Goal: Transaction & Acquisition: Purchase product/service

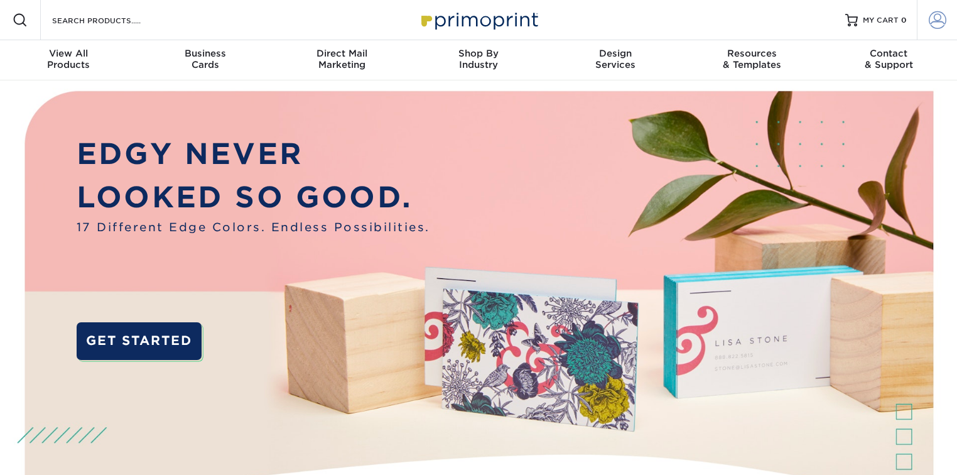
type input "[EMAIL_ADDRESS][DOMAIN_NAME]"
click at [929, 20] on span at bounding box center [938, 20] width 18 height 18
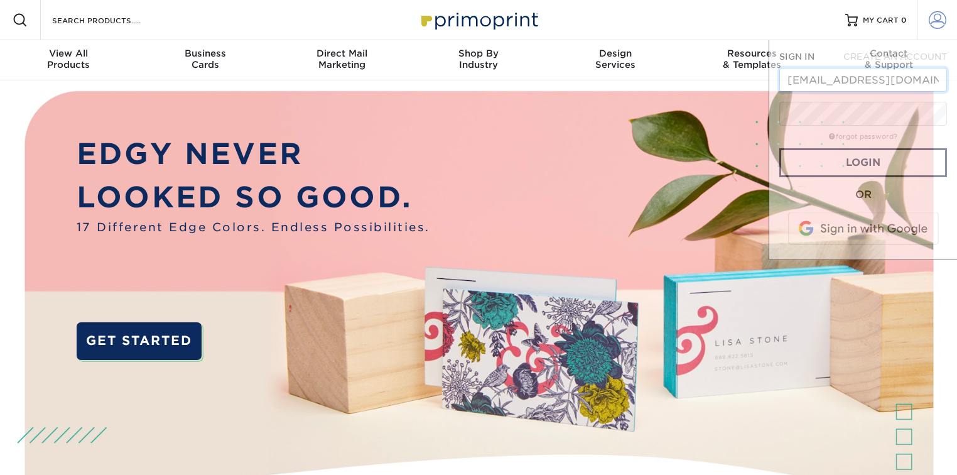
scroll to position [0, 20]
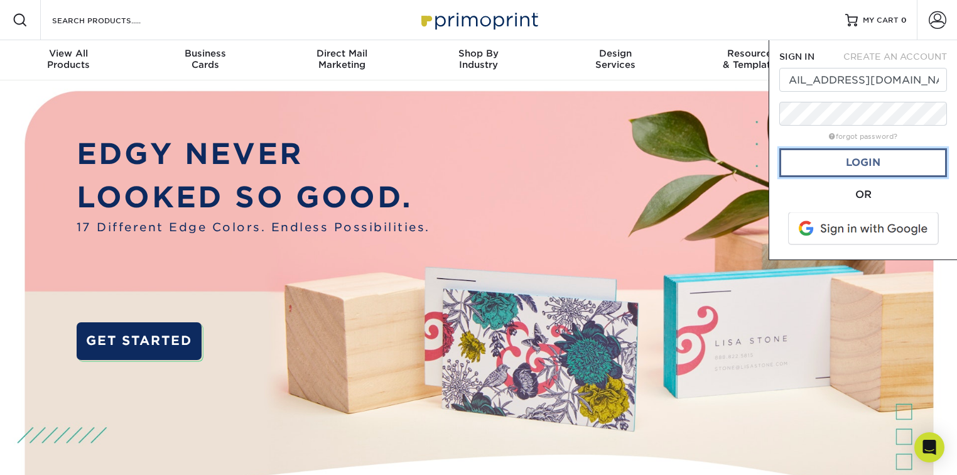
click at [881, 165] on link "Login" at bounding box center [863, 162] width 168 height 29
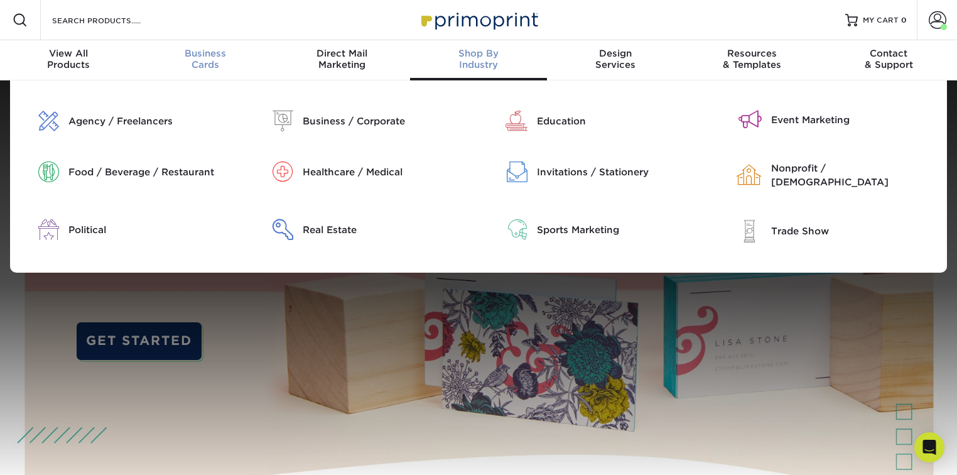
scroll to position [0, 0]
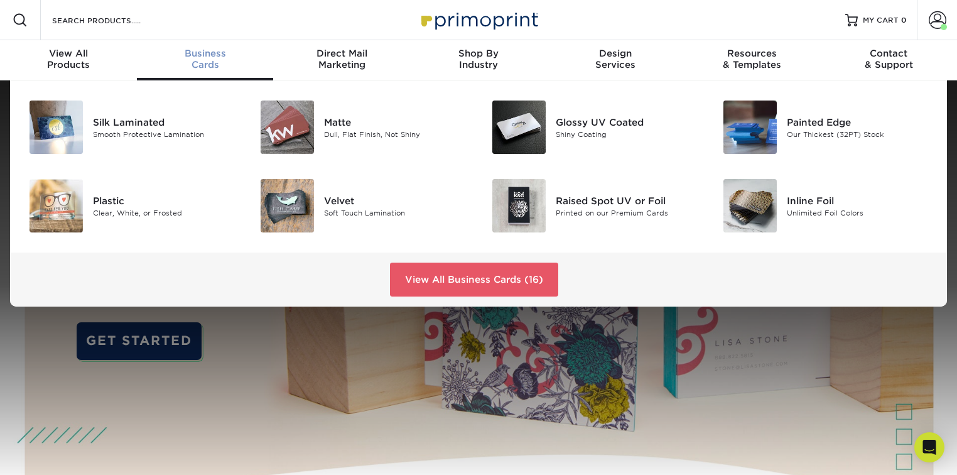
click at [205, 55] on span "Business" at bounding box center [205, 53] width 137 height 11
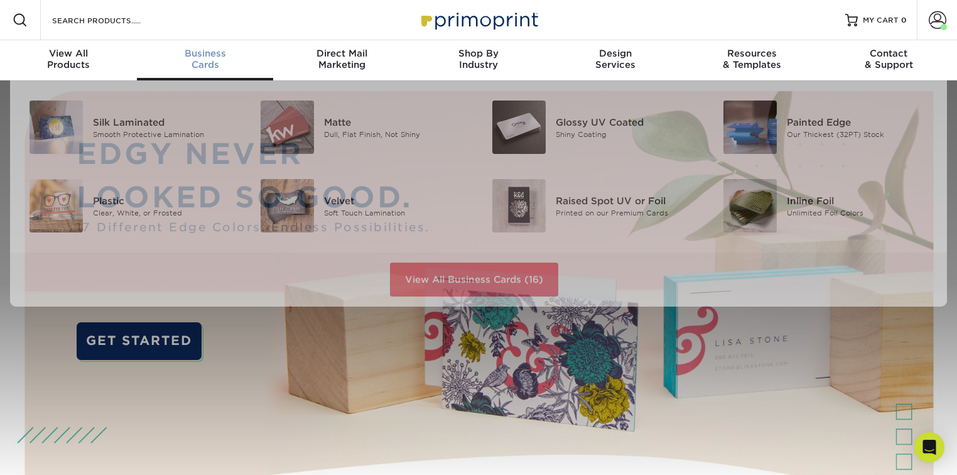
scroll to position [1, 0]
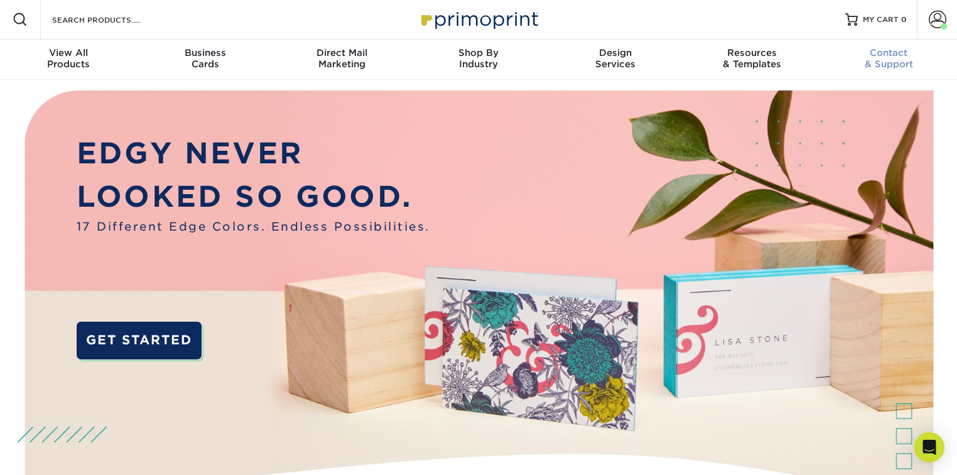
click at [895, 59] on div "Contact & Support" at bounding box center [888, 58] width 137 height 23
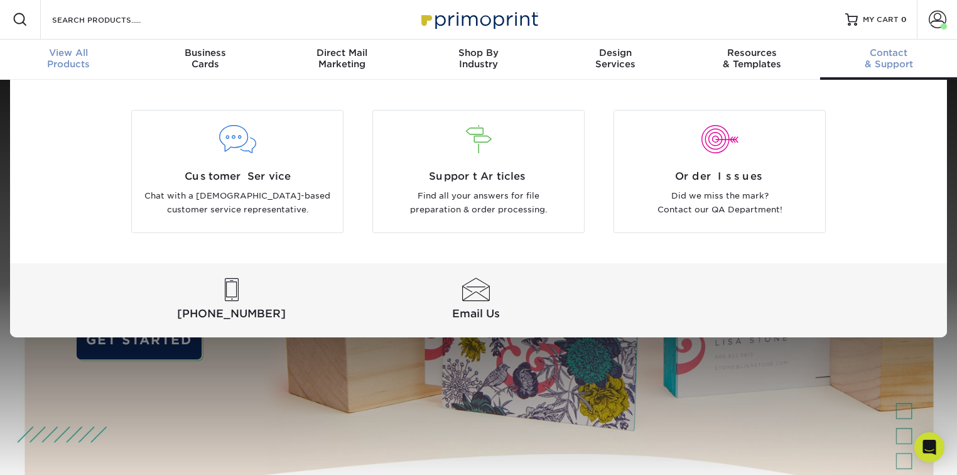
click at [47, 48] on span "View All" at bounding box center [68, 52] width 137 height 11
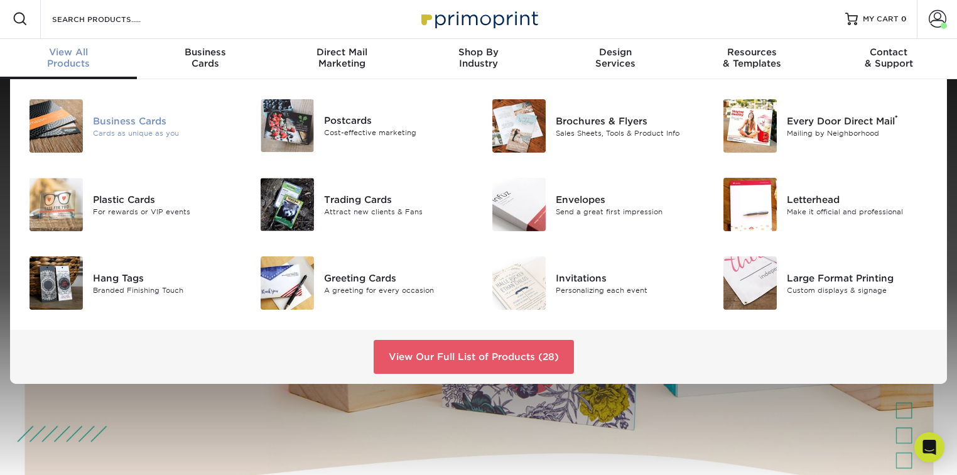
click at [43, 130] on img at bounding box center [56, 125] width 53 height 53
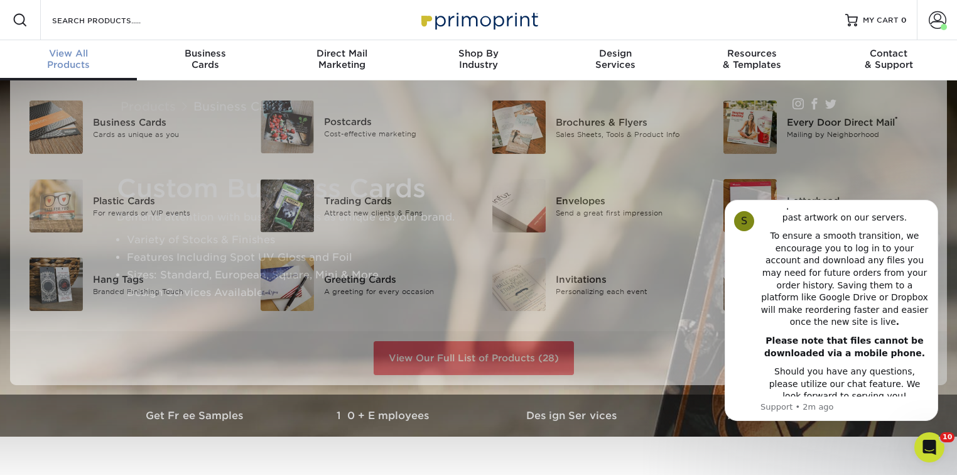
scroll to position [1, 0]
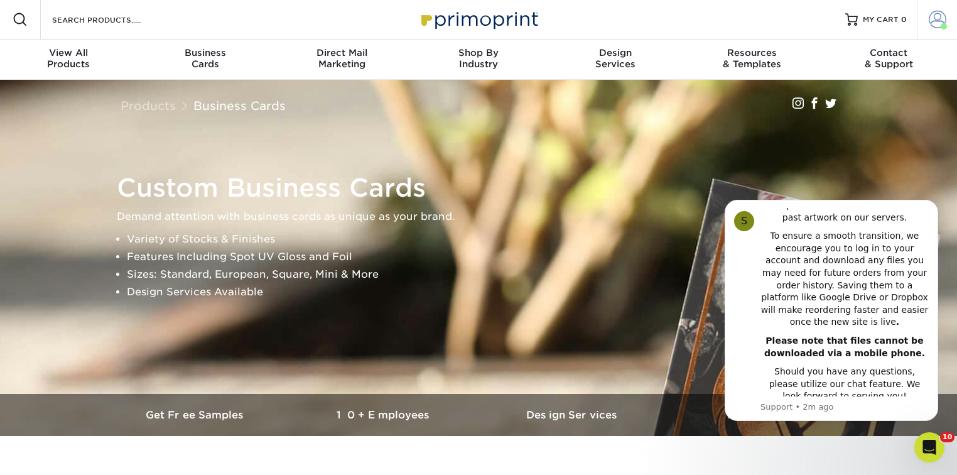
click at [933, 15] on span at bounding box center [938, 20] width 18 height 18
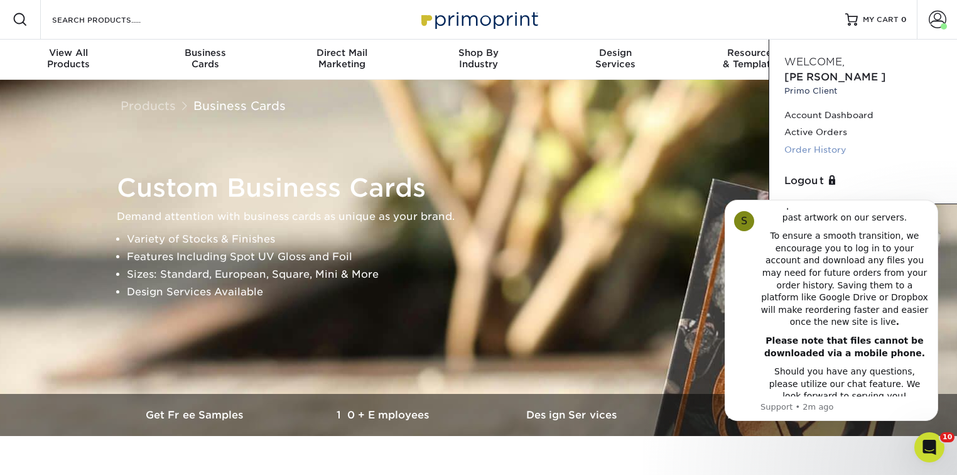
click at [825, 141] on link "Order History" at bounding box center [863, 149] width 158 height 17
click at [933, 200] on icon "Dismiss notification" at bounding box center [934, 203] width 7 height 7
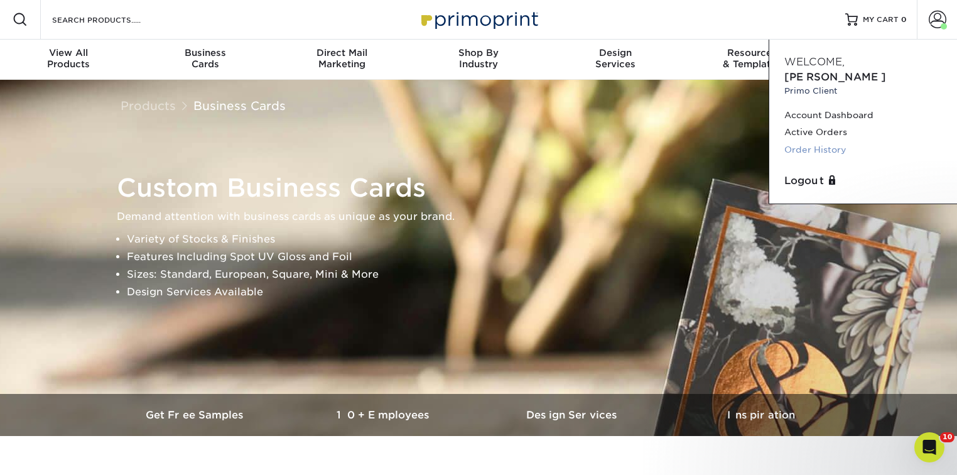
click at [808, 141] on link "Order History" at bounding box center [863, 149] width 158 height 17
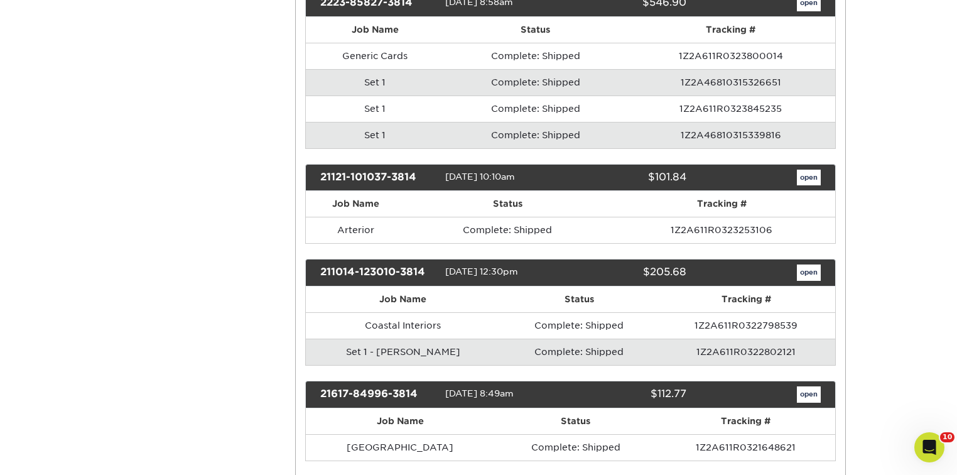
scroll to position [1206, 0]
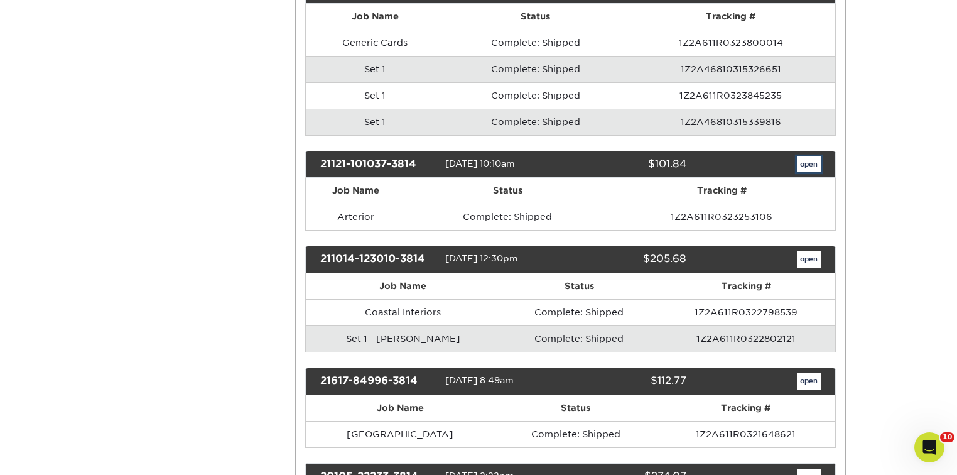
click at [804, 156] on link "open" at bounding box center [809, 164] width 24 height 16
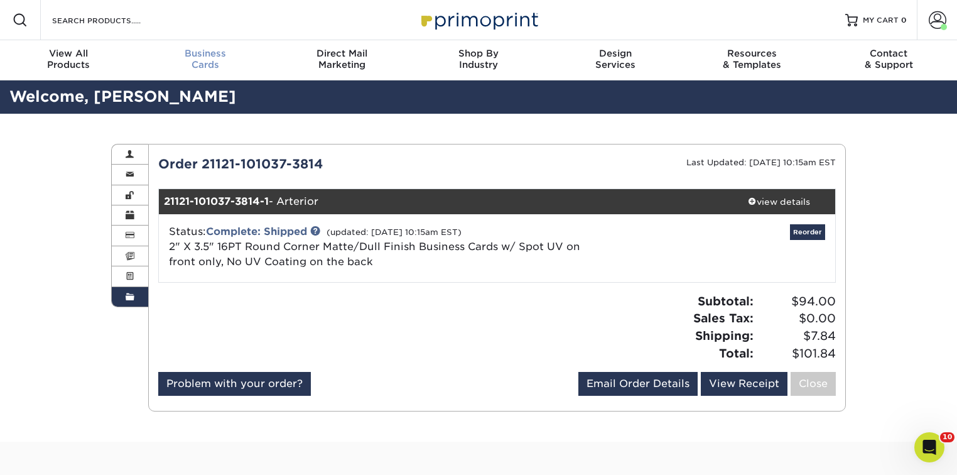
scroll to position [0, 0]
click at [751, 201] on span at bounding box center [752, 201] width 9 height 9
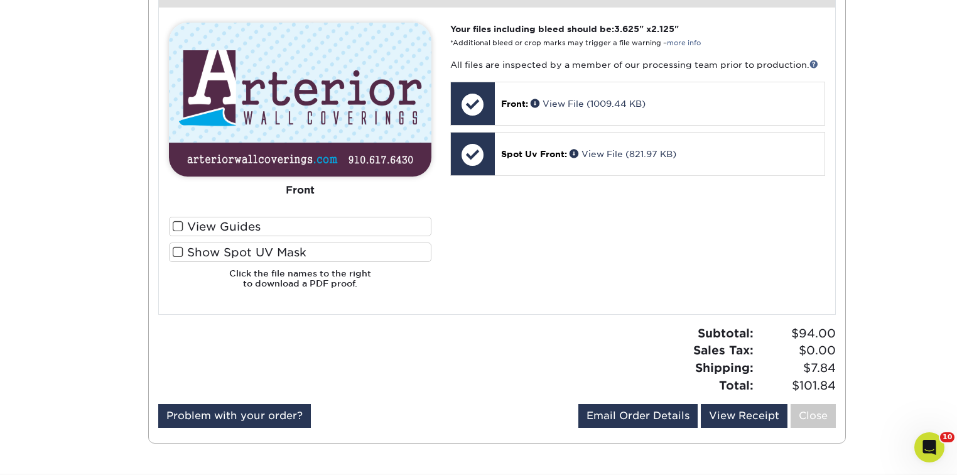
scroll to position [553, 0]
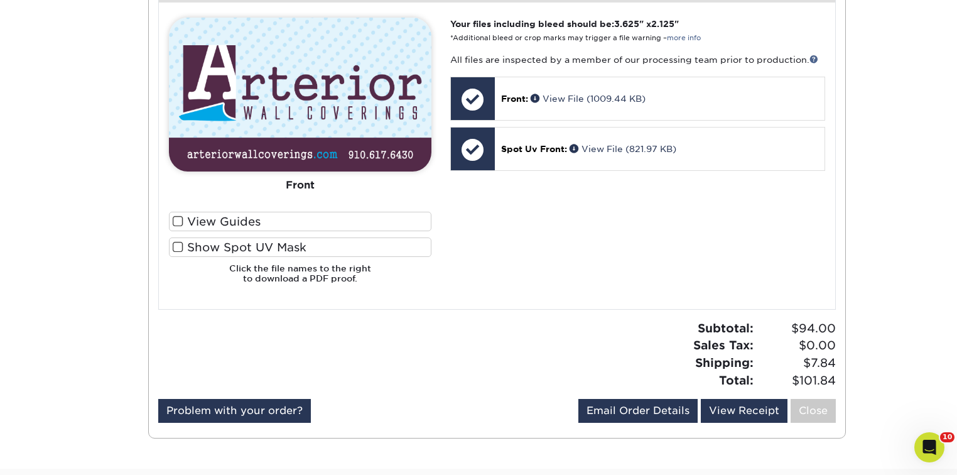
click at [178, 249] on span at bounding box center [178, 247] width 11 height 12
click at [0, 0] on input "Show Spot UV Mask" at bounding box center [0, 0] width 0 height 0
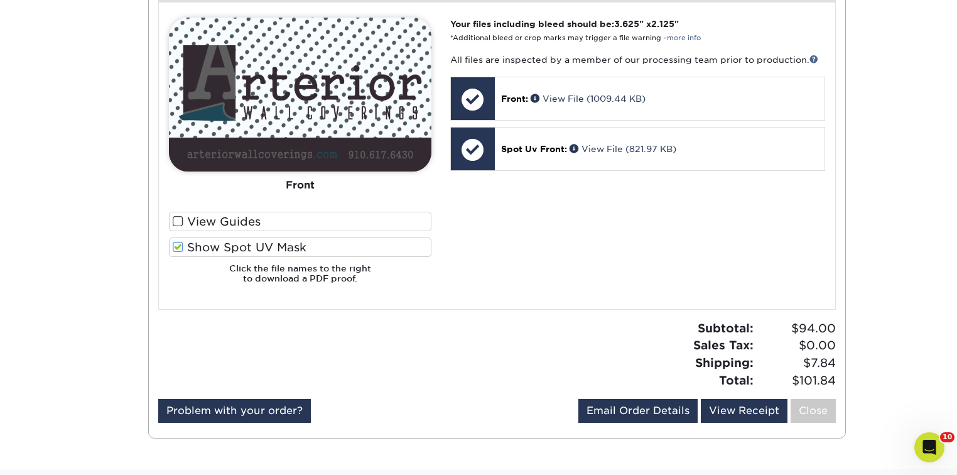
click at [178, 246] on span at bounding box center [178, 247] width 11 height 12
click at [0, 0] on input "Show Spot UV Mask" at bounding box center [0, 0] width 0 height 0
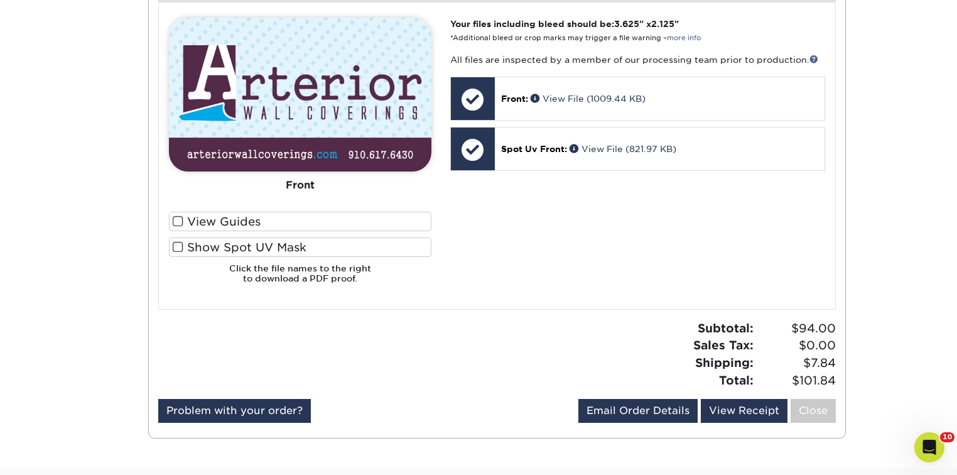
click at [178, 246] on span at bounding box center [178, 247] width 11 height 12
click at [0, 0] on input "Show Spot UV Mask" at bounding box center [0, 0] width 0 height 0
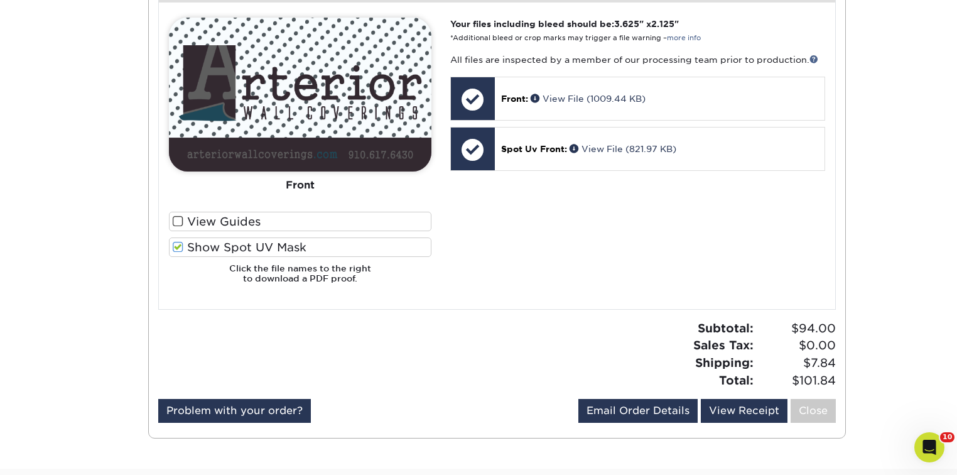
click at [178, 247] on span at bounding box center [178, 247] width 11 height 12
click at [0, 0] on input "Show Spot UV Mask" at bounding box center [0, 0] width 0 height 0
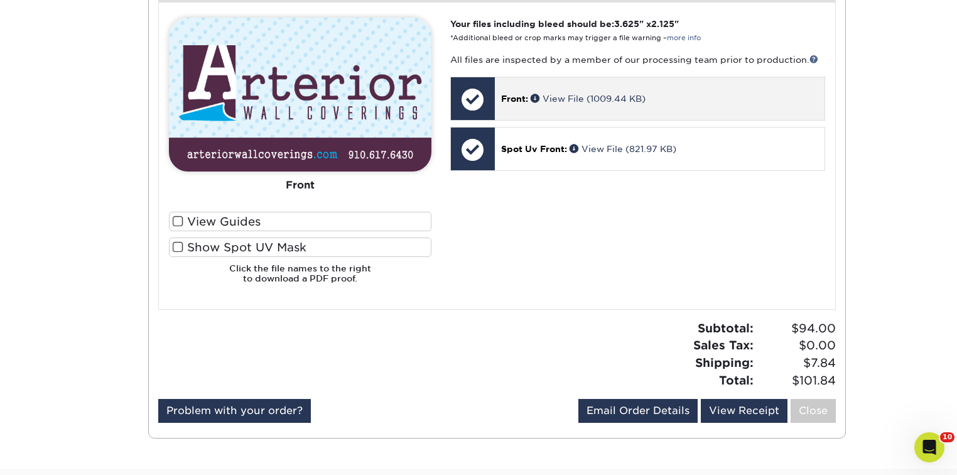
click at [519, 97] on span "Front:" at bounding box center [514, 99] width 27 height 10
click at [571, 100] on link "View File (1009.44 KB)" at bounding box center [588, 99] width 115 height 10
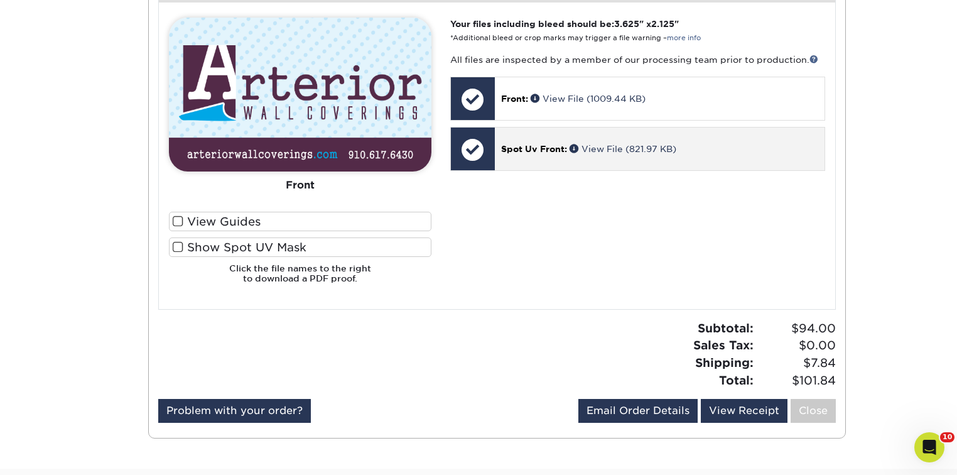
click at [540, 148] on span "Spot Uv Front:" at bounding box center [534, 149] width 66 height 10
click at [614, 143] on p "Spot Uv Front: View File (821.97 KB)" at bounding box center [659, 149] width 317 height 13
click at [575, 145] on span at bounding box center [576, 148] width 12 height 9
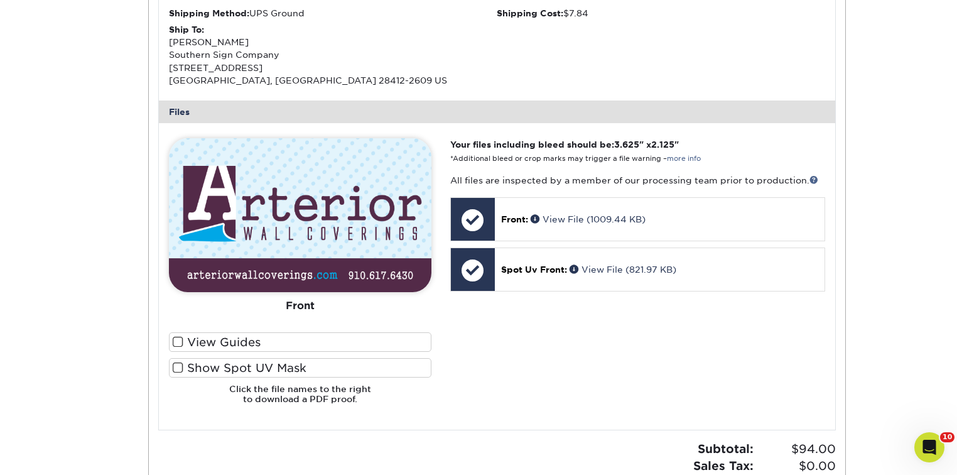
scroll to position [410, 0]
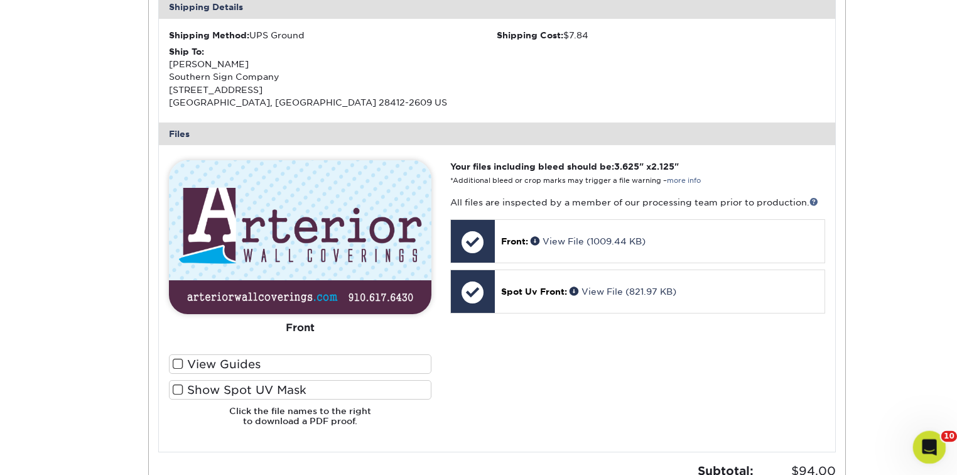
click at [935, 440] on icon "Open Intercom Messenger" at bounding box center [927, 445] width 21 height 21
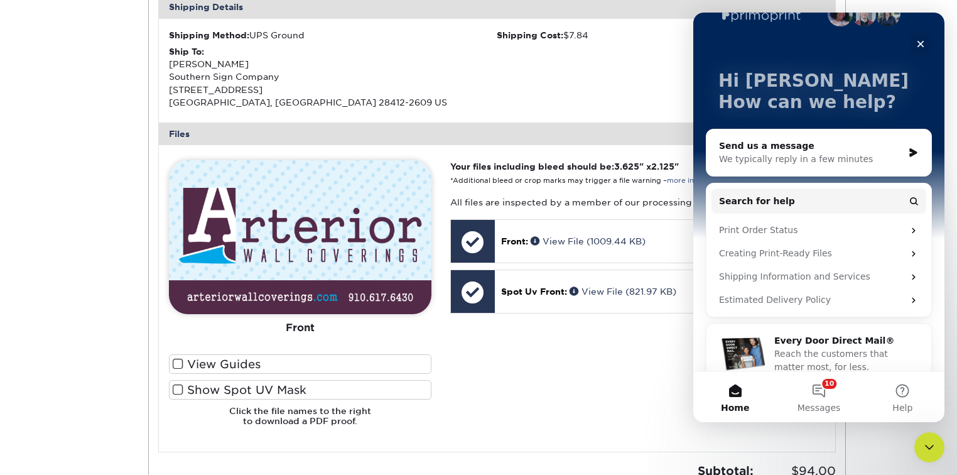
scroll to position [49, 0]
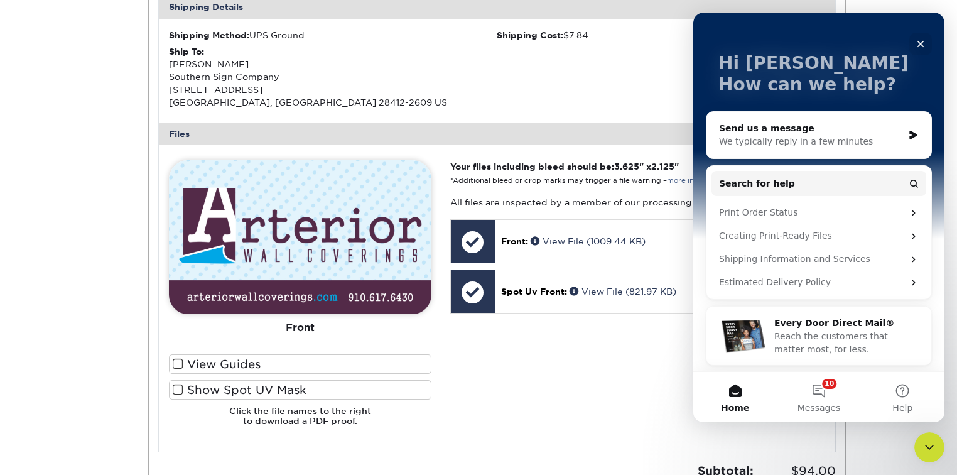
click at [796, 145] on div "We typically reply in a few minutes" at bounding box center [811, 141] width 184 height 13
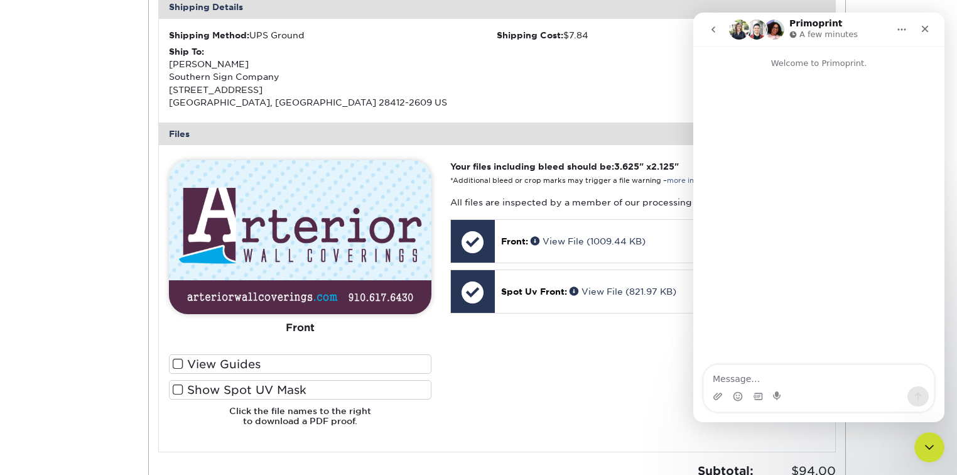
scroll to position [0, 0]
click at [768, 376] on textarea "Message…" at bounding box center [819, 375] width 230 height 21
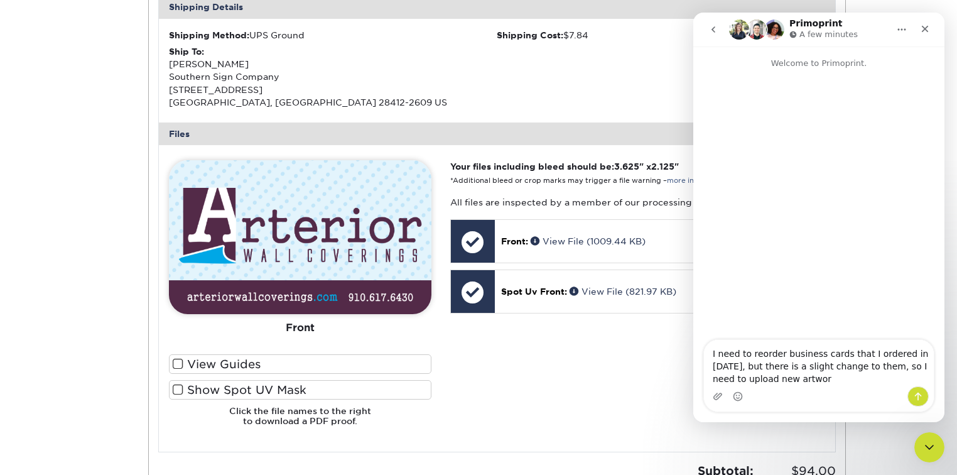
type textarea "I need to reorder business cards that I ordered in 2021, but there is a slight …"
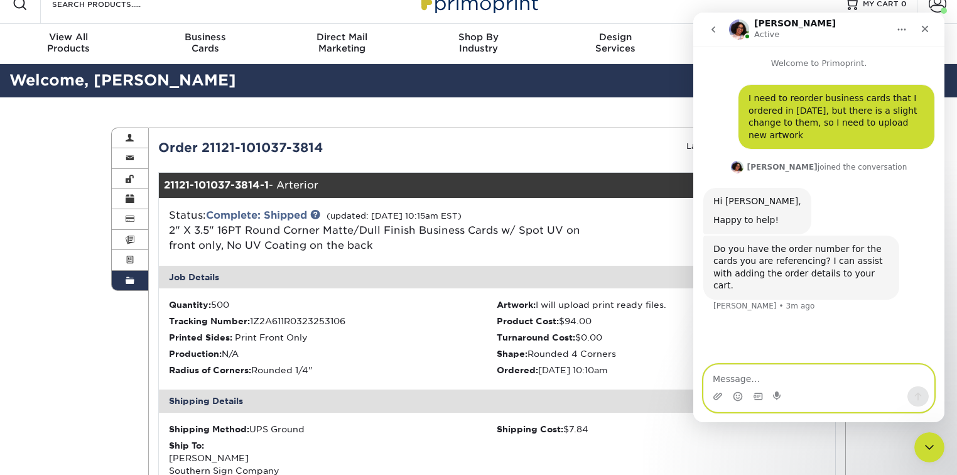
scroll to position [8, 0]
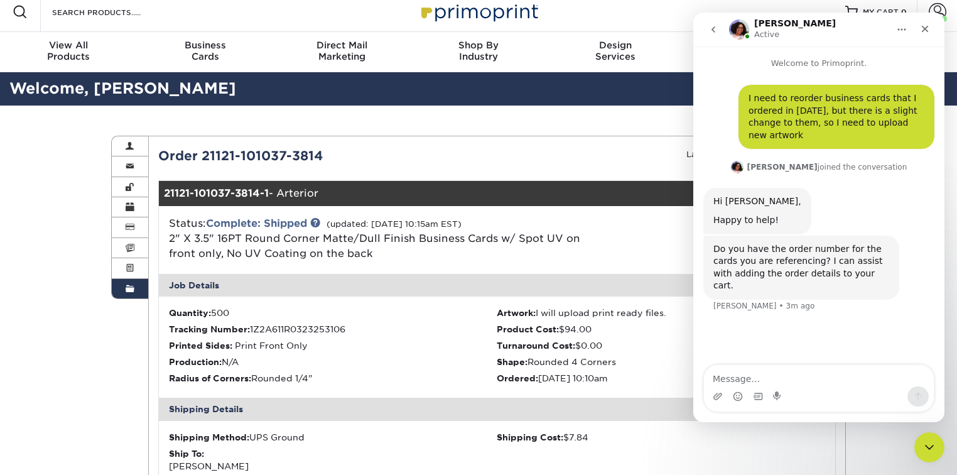
drag, startPoint x: 329, startPoint y: 155, endPoint x: 156, endPoint y: 148, distance: 173.5
click at [153, 149] on div "Order 21121-101037-3814" at bounding box center [323, 155] width 349 height 19
copy div "Order 21121-101037-3814"
click at [744, 374] on textarea "Message…" at bounding box center [819, 375] width 230 height 21
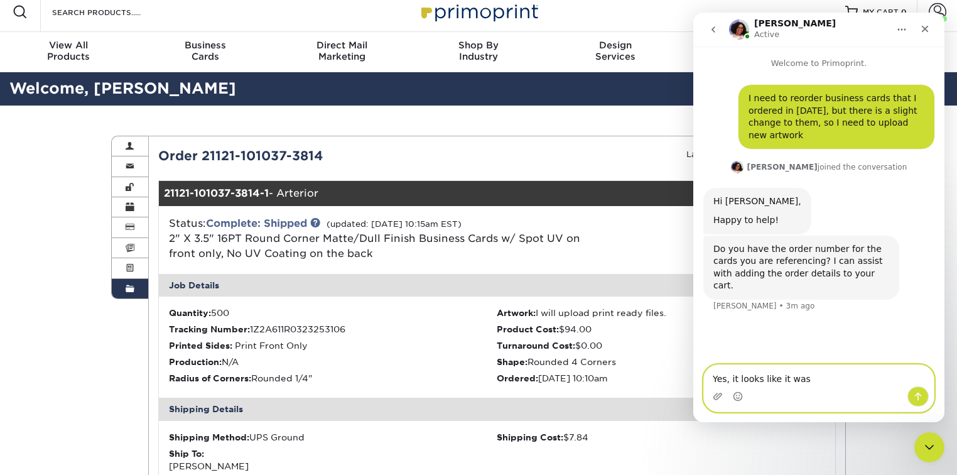
paste textarea "Order 21121-101037-3814"
type textarea "Yes, it looks like it was Order 21121-101037-3814"
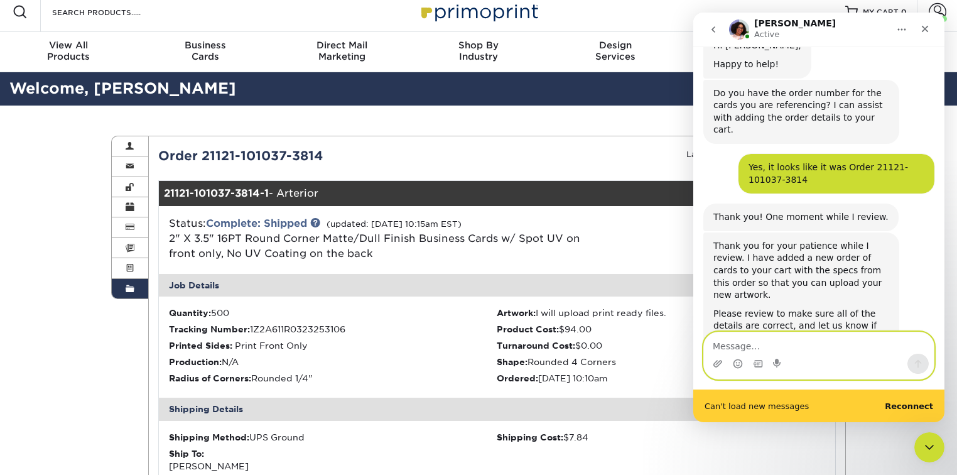
scroll to position [165, 0]
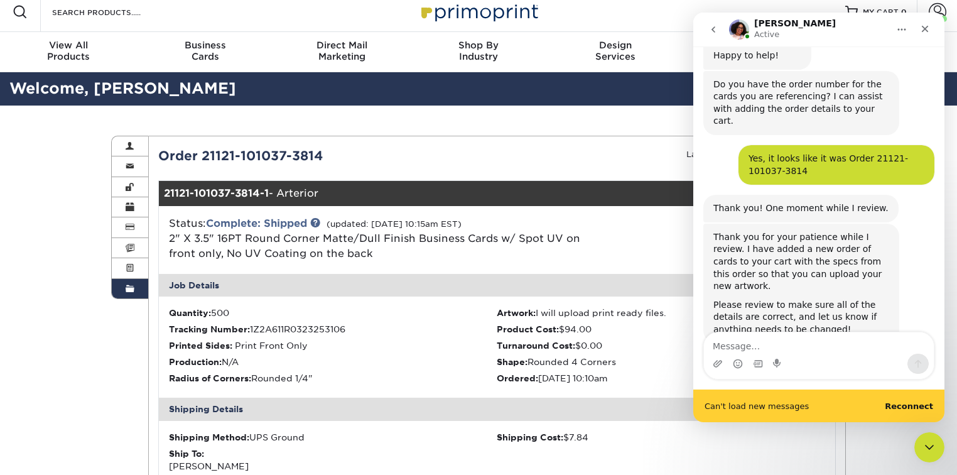
click at [915, 408] on b "Reconnect" at bounding box center [909, 405] width 48 height 9
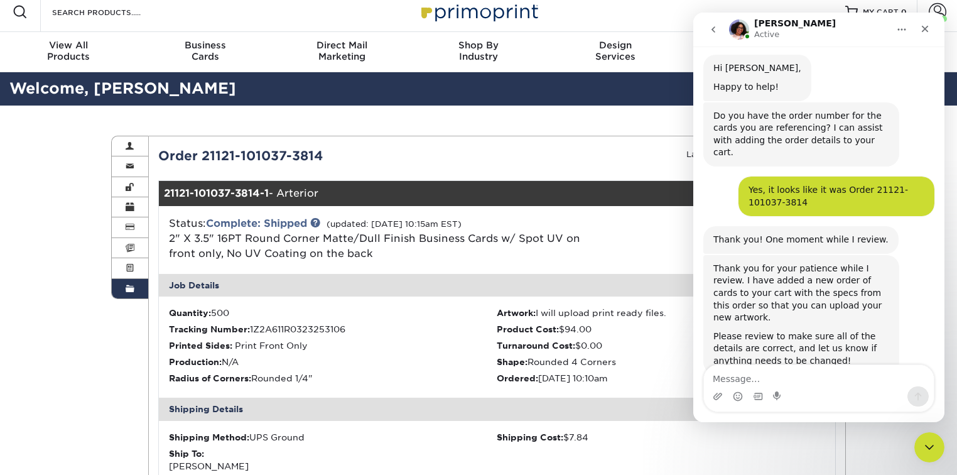
scroll to position [132, 0]
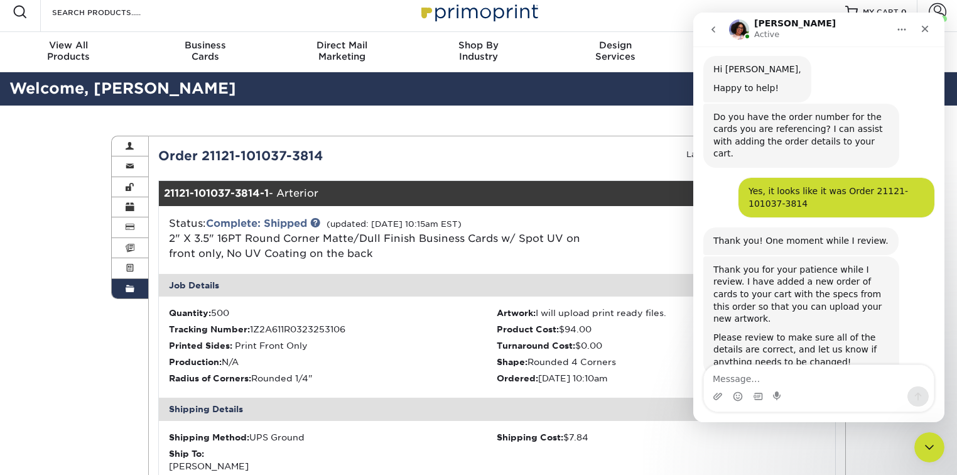
click at [646, 54] on div "Design Services" at bounding box center [615, 51] width 137 height 23
click at [649, 10] on div "Resources Menu Search Products Account Welcome, Andrea Primo Client Account Das…" at bounding box center [478, 12] width 957 height 40
click at [716, 30] on icon "go back" at bounding box center [713, 29] width 10 height 10
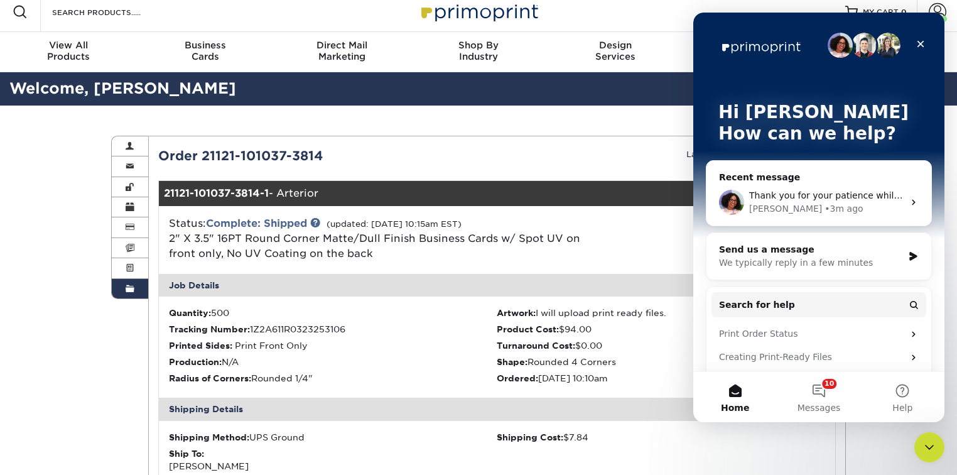
click at [843, 210] on div "Avery • 3m ago" at bounding box center [826, 208] width 154 height 13
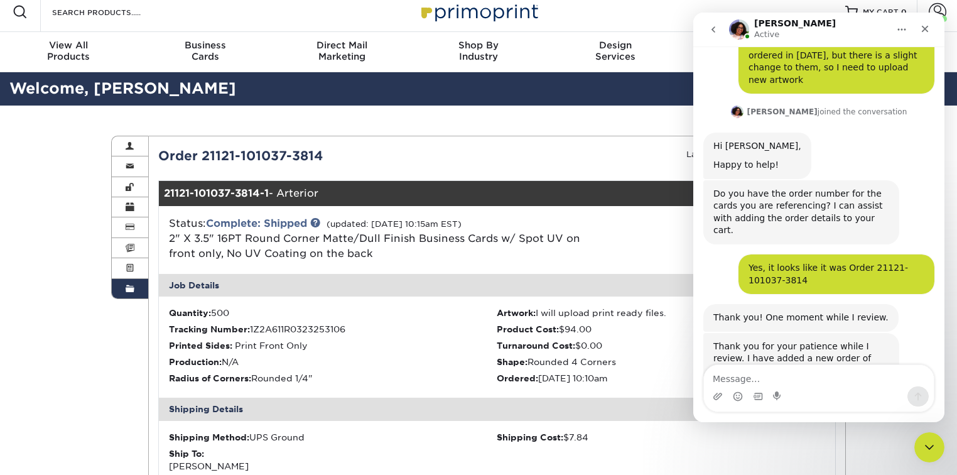
scroll to position [132, 0]
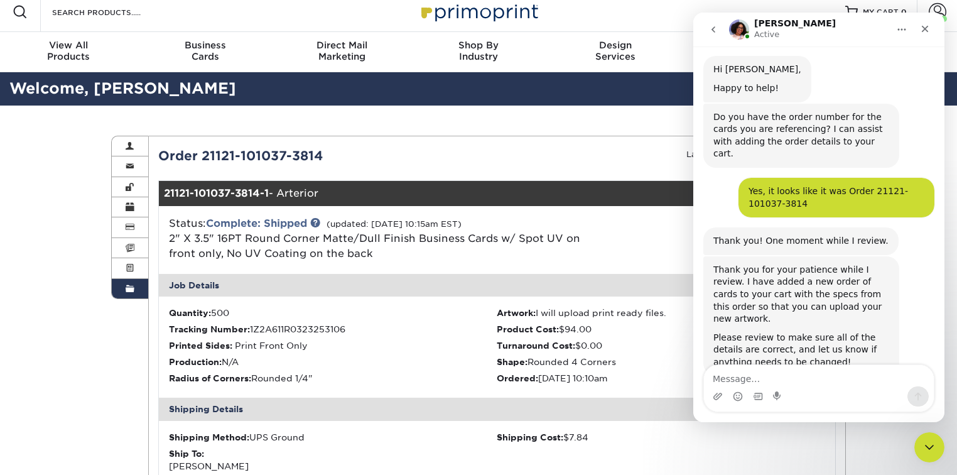
click at [933, 443] on icon "Close Intercom Messenger" at bounding box center [927, 445] width 15 height 15
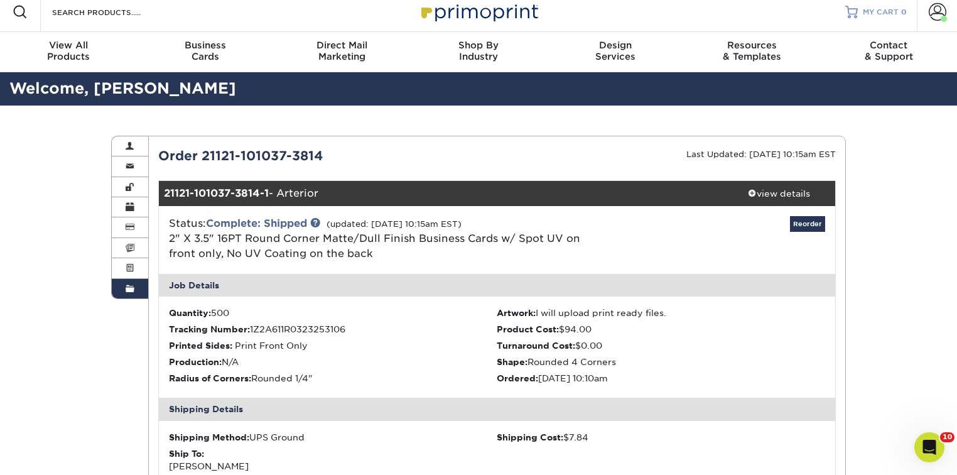
click at [873, 7] on span "MY CART" at bounding box center [881, 12] width 36 height 11
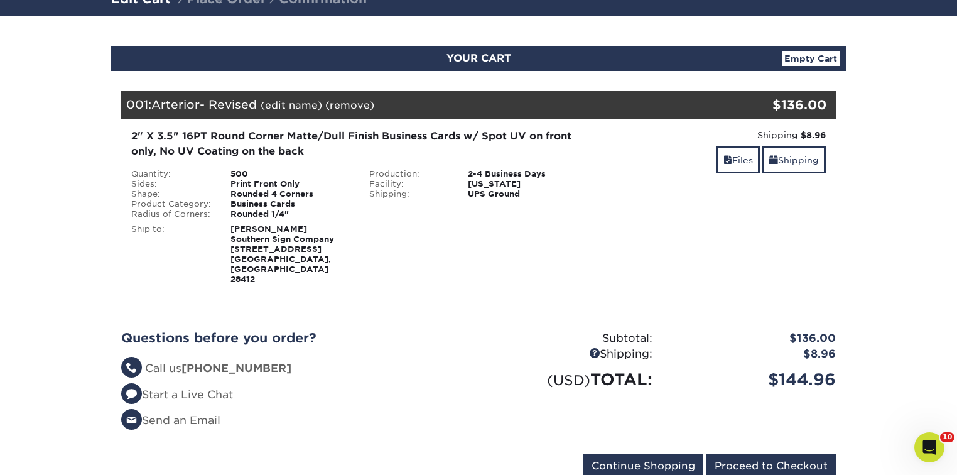
scroll to position [151, 0]
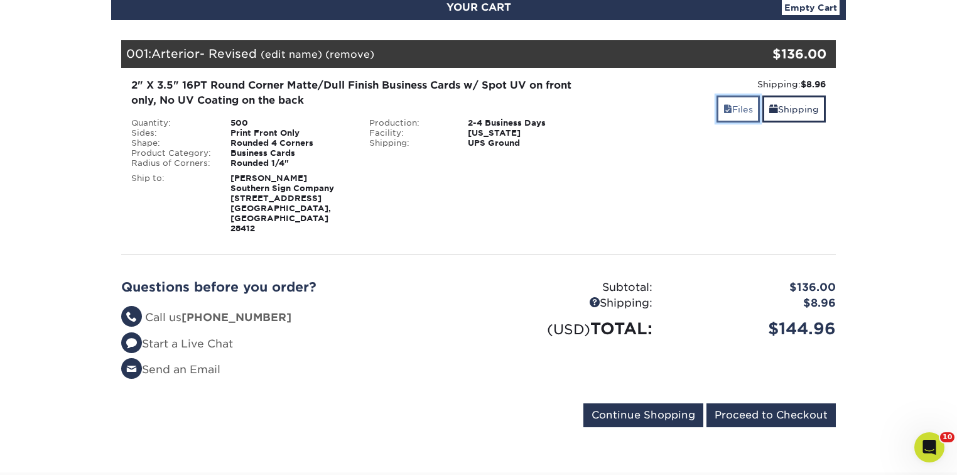
click at [744, 109] on link "Files" at bounding box center [738, 108] width 43 height 27
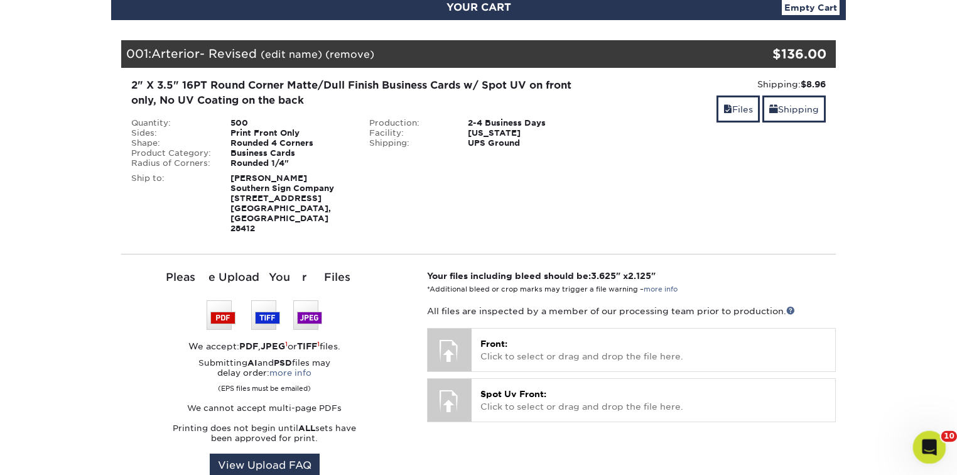
click at [917, 450] on div "Open Intercom Messenger" at bounding box center [927, 445] width 41 height 41
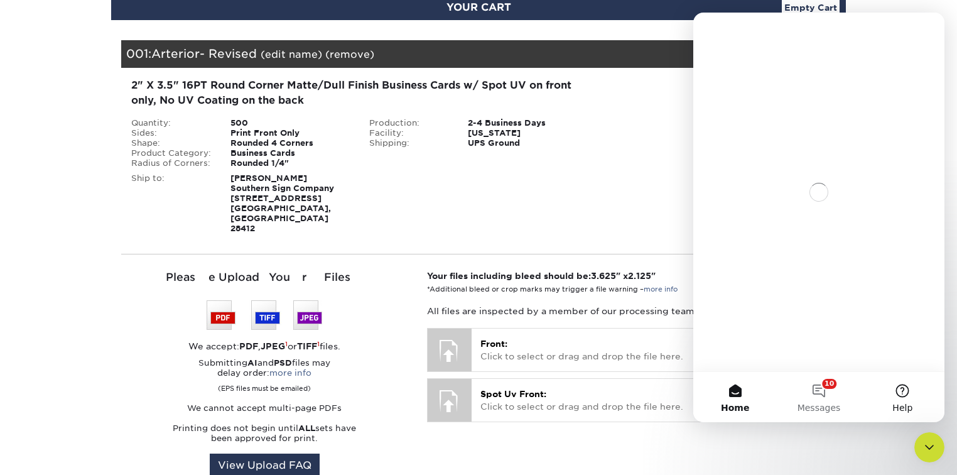
scroll to position [0, 0]
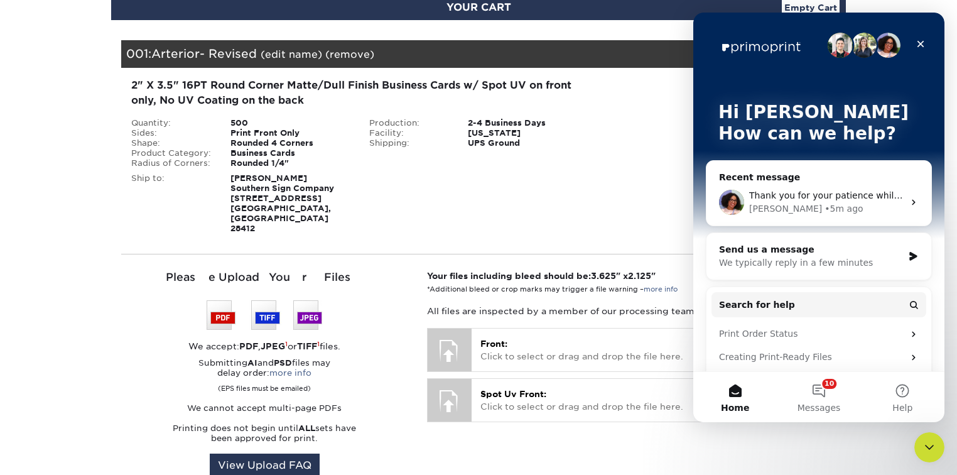
click at [843, 204] on div "Avery • 5m ago" at bounding box center [826, 208] width 154 height 13
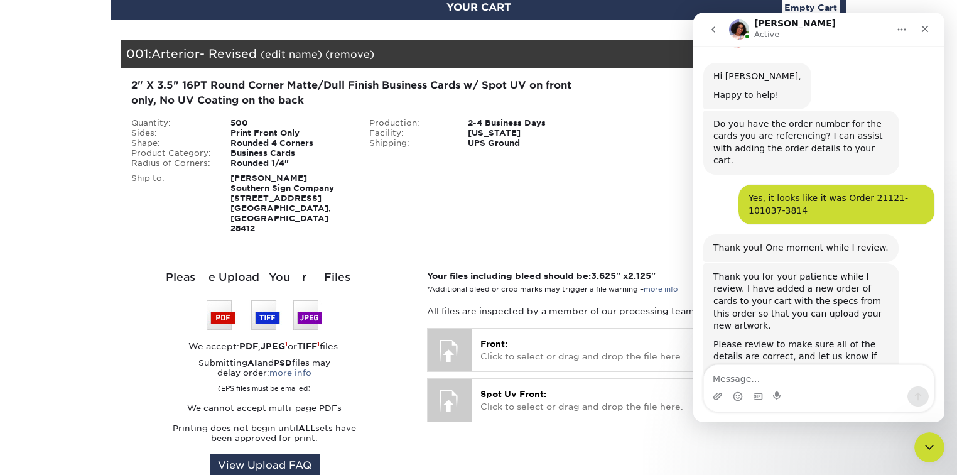
scroll to position [132, 0]
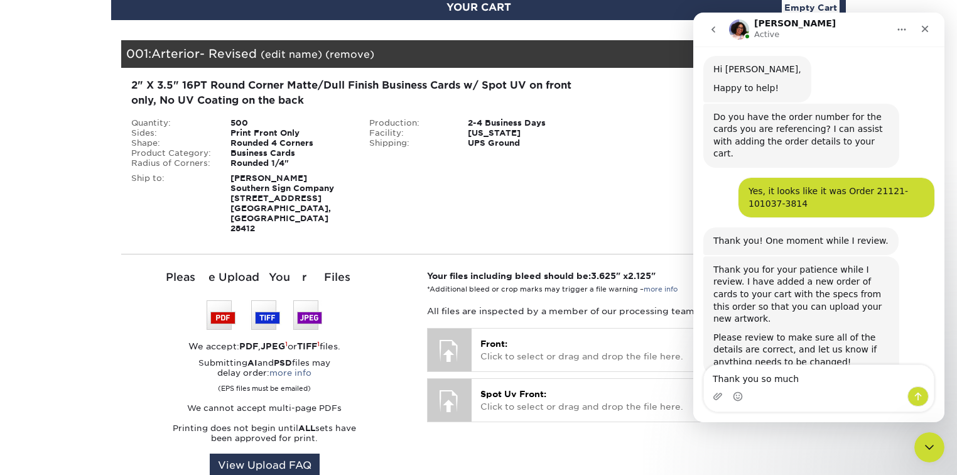
type textarea "Thank you so much!"
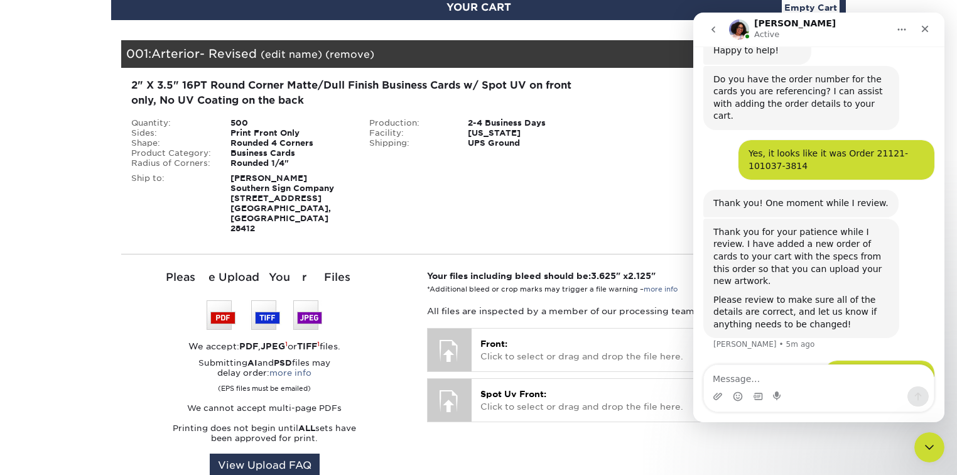
scroll to position [218, 0]
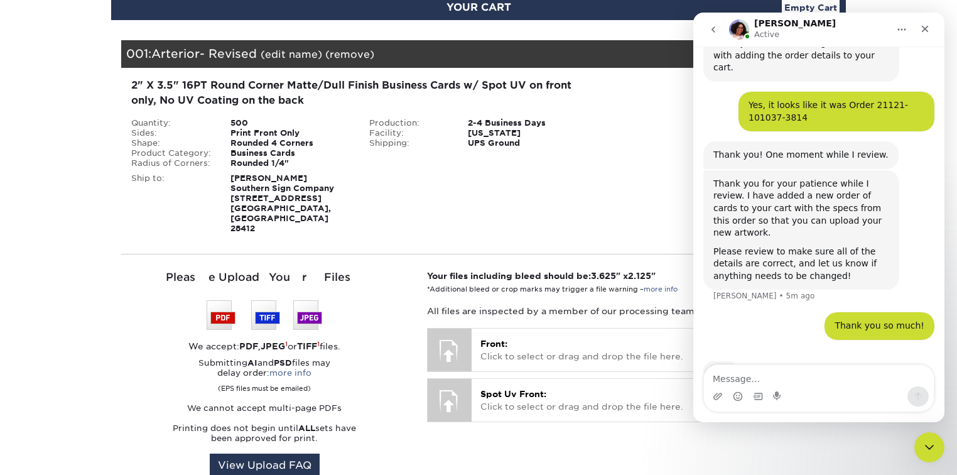
click at [654, 156] on div "Shipping: $8.96 Discount: - $0.00 Files Shipping" at bounding box center [716, 156] width 238 height 156
click at [654, 435] on div "Your files including bleed should be: 3.625 " x 2.125 " *Additional bleed or cr…" at bounding box center [632, 395] width 428 height 252
click at [933, 463] on section "YOUR CART Empty Cart Your Cart is Empty View Account Active Orders Order Histor…" at bounding box center [478, 360] width 957 height 790
click at [929, 452] on icon "Close Intercom Messenger" at bounding box center [927, 445] width 15 height 15
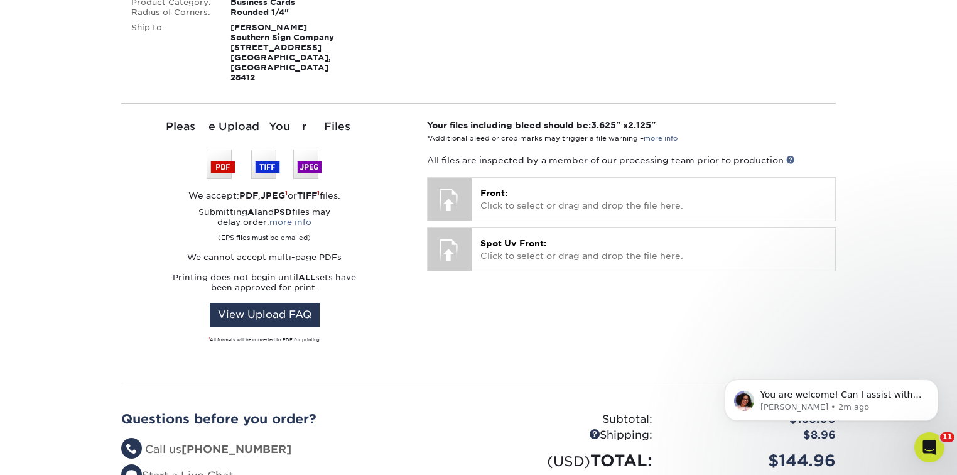
scroll to position [219, 0]
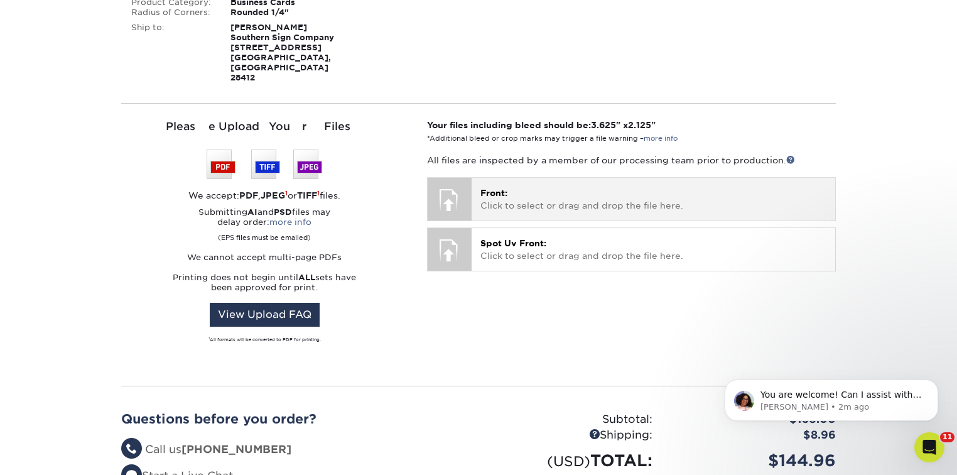
click at [518, 187] on p "Front: Click to select or drag and drop the file here." at bounding box center [653, 200] width 346 height 26
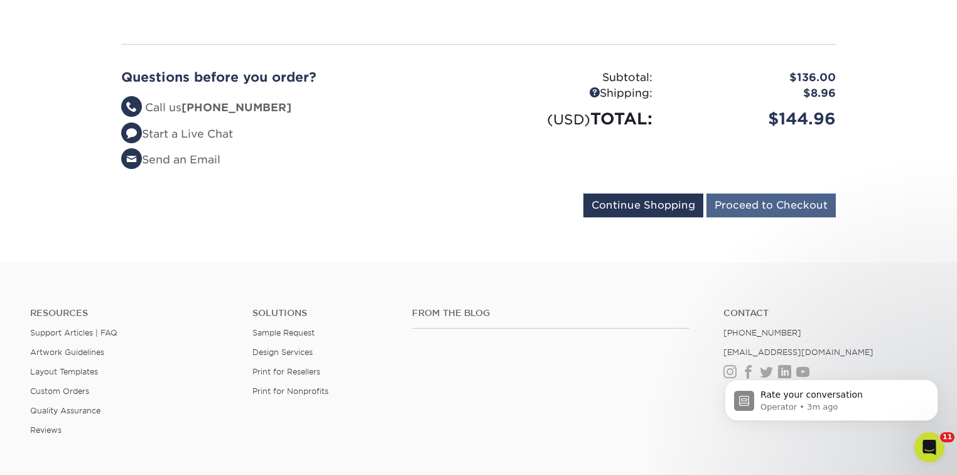
scroll to position [425, 0]
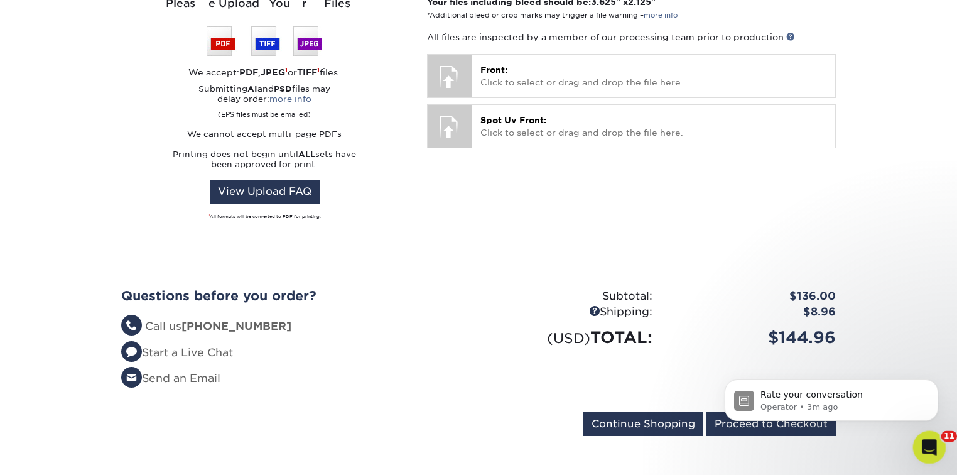
click at [921, 436] on div "Open Intercom Messenger" at bounding box center [927, 445] width 41 height 41
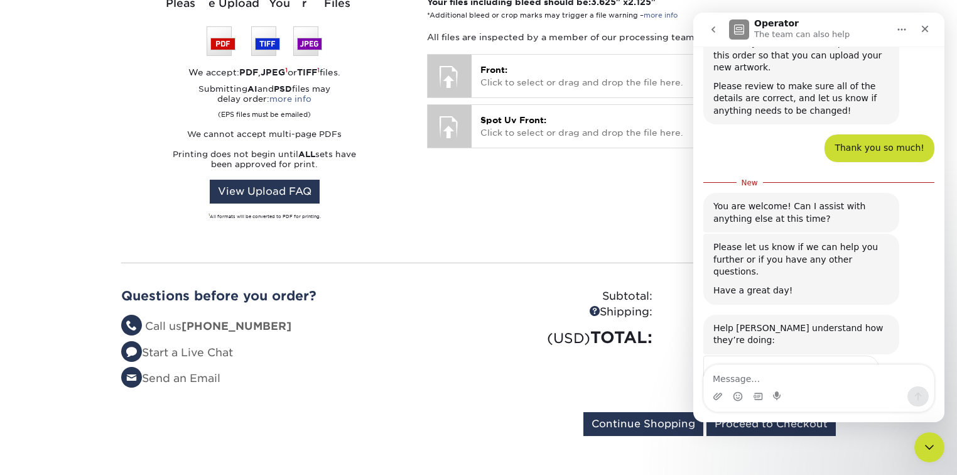
scroll to position [399, 0]
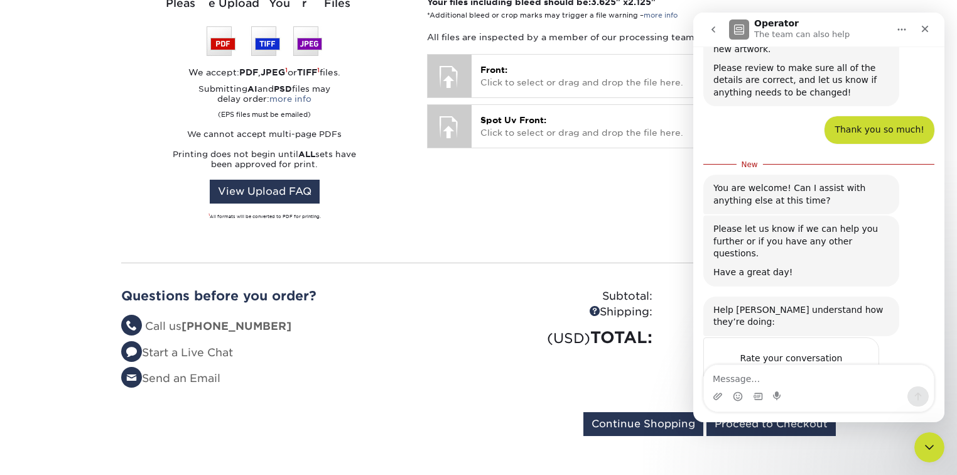
click at [855, 372] on span "Amazing" at bounding box center [850, 383] width 23 height 23
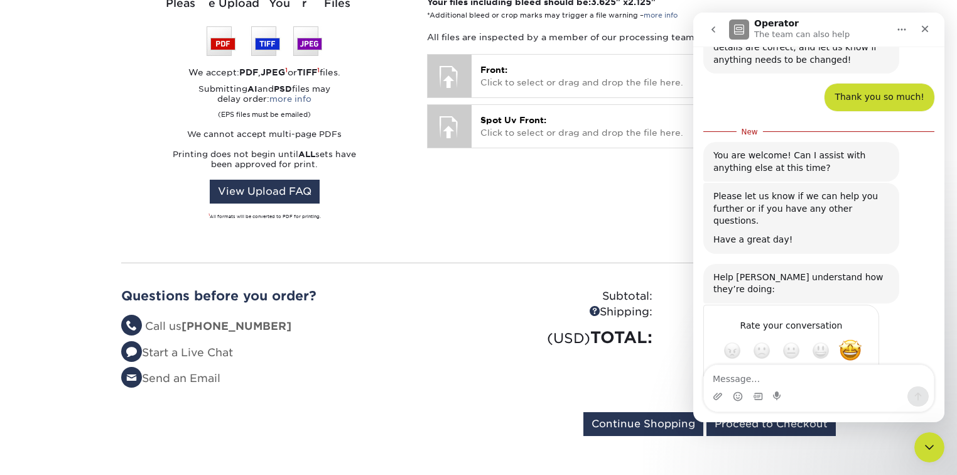
scroll to position [433, 0]
click at [431, 371] on li "Send an Email" at bounding box center [295, 379] width 348 height 16
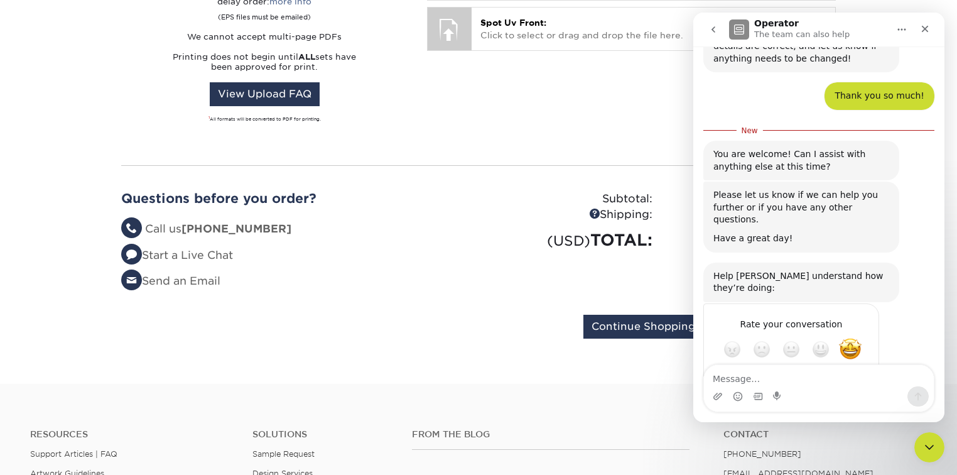
scroll to position [625, 0]
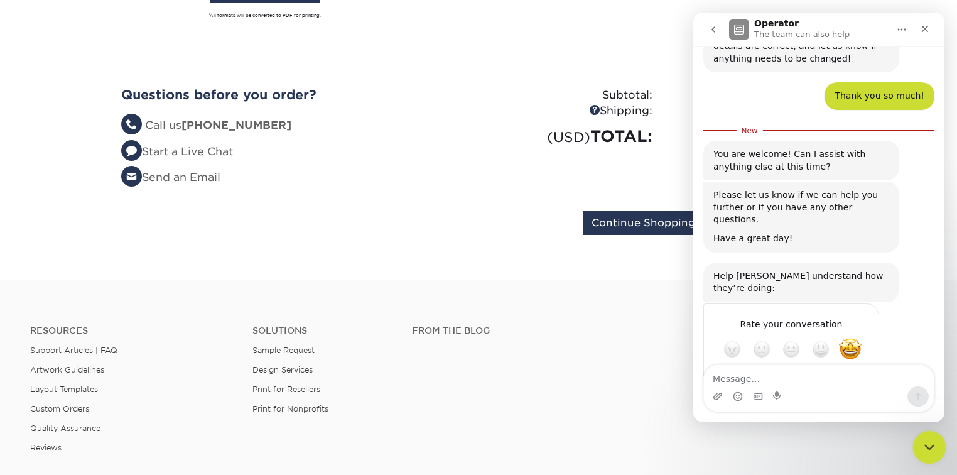
click at [928, 449] on icon "Close Intercom Messenger" at bounding box center [927, 445] width 15 height 15
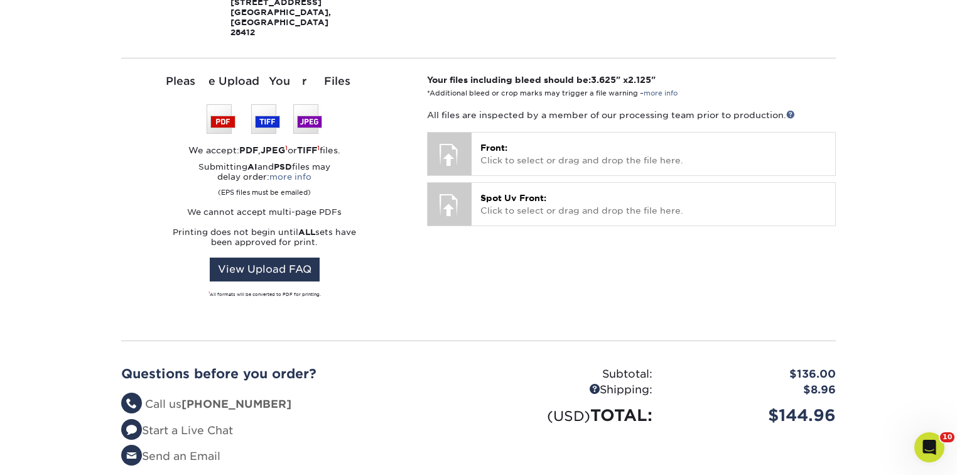
scroll to position [352, 0]
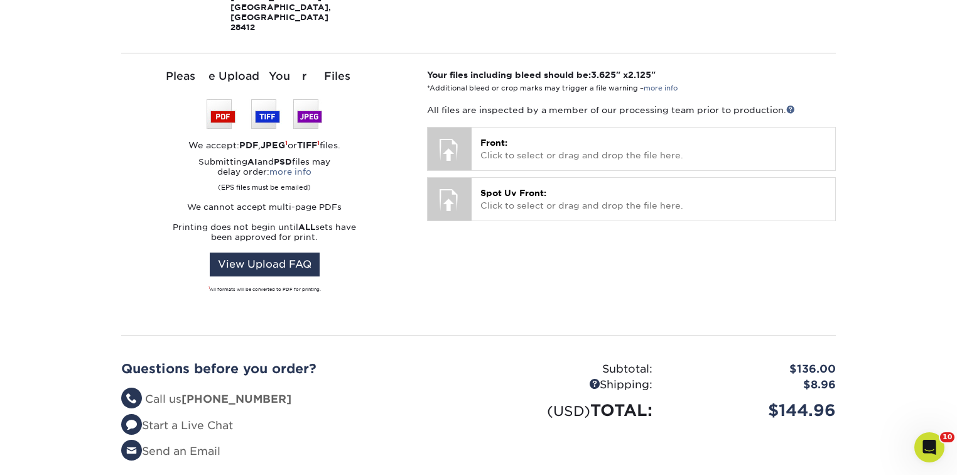
click at [73, 78] on section "YOUR CART Empty Cart Your Cart is Empty View Account Active Orders Order Histor…" at bounding box center [478, 159] width 957 height 790
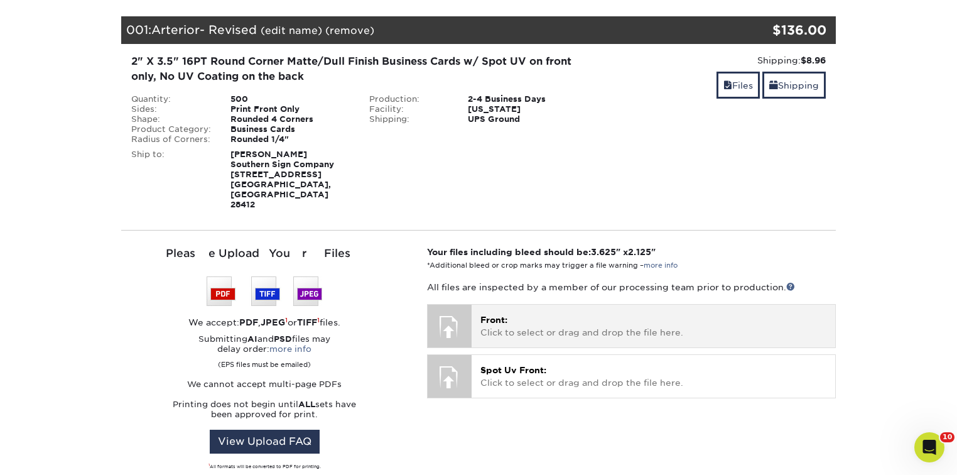
scroll to position [151, 0]
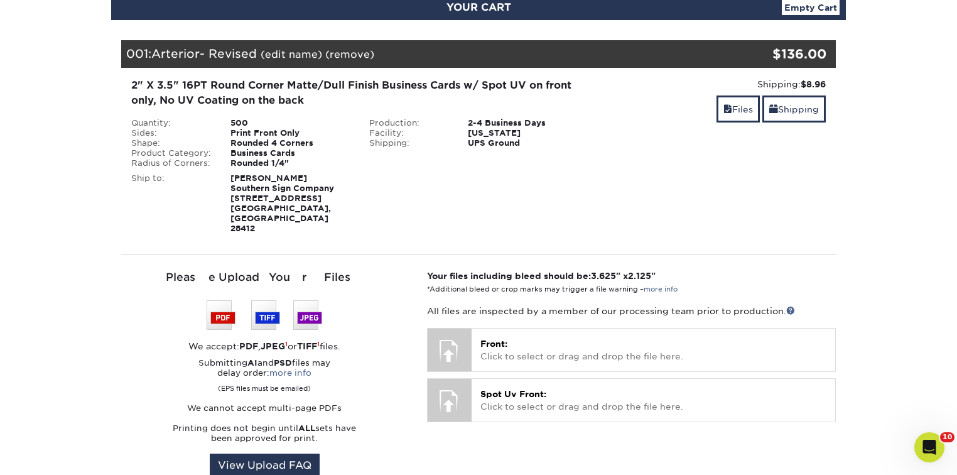
drag, startPoint x: 567, startPoint y: 170, endPoint x: 636, endPoint y: 114, distance: 88.8
click at [636, 114] on div "Files Shipping" at bounding box center [716, 110] width 219 height 30
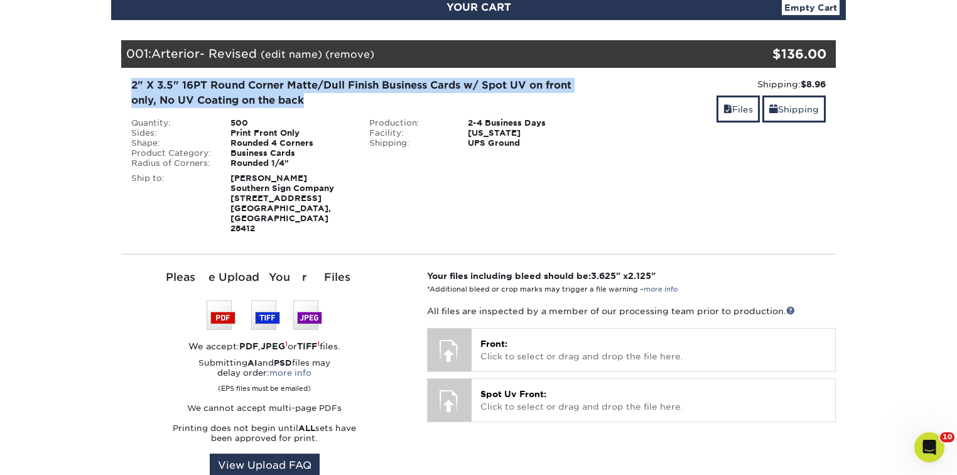
drag, startPoint x: 126, startPoint y: 80, endPoint x: 320, endPoint y: 94, distance: 195.1
click at [320, 93] on div "2" X 3.5" 16PT Round Corner Matte/Dull Finish Business Cards w/ Spot UV on fron…" at bounding box center [359, 156] width 475 height 156
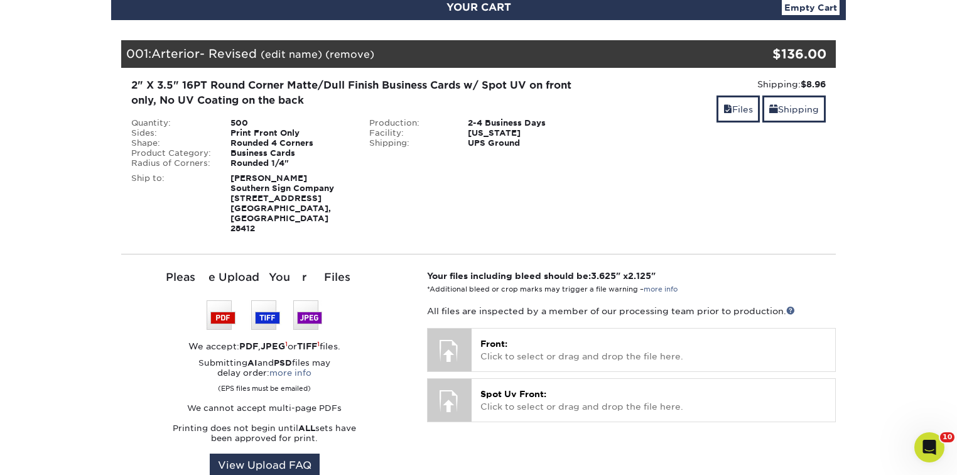
click at [221, 118] on div "500" at bounding box center [290, 123] width 139 height 10
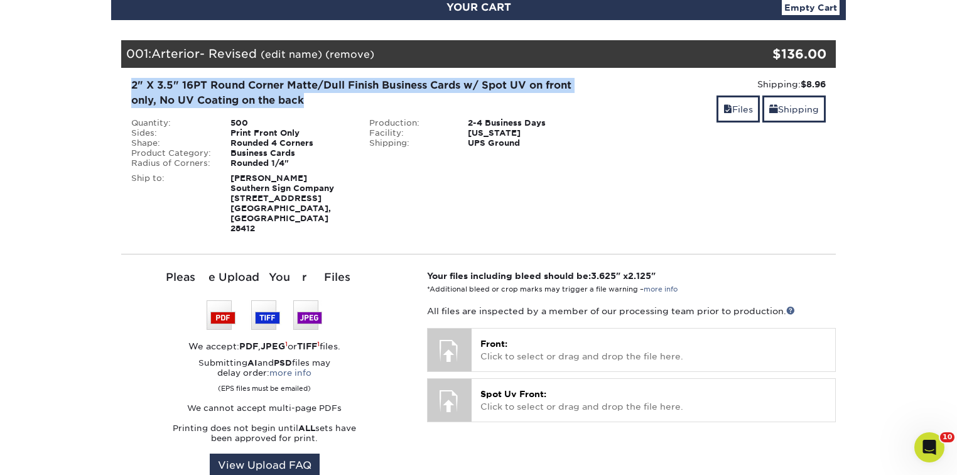
drag, startPoint x: 146, startPoint y: 75, endPoint x: 310, endPoint y: 97, distance: 165.5
click at [310, 97] on div "2" X 3.5" 16PT Round Corner Matte/Dull Finish Business Cards w/ Spot UV on fron…" at bounding box center [359, 156] width 475 height 156
copy div "2" X 3.5" 16PT Round Corner Matte/Dull Finish Business Cards w/ Spot UV on fron…"
